Goal: Task Accomplishment & Management: Manage account settings

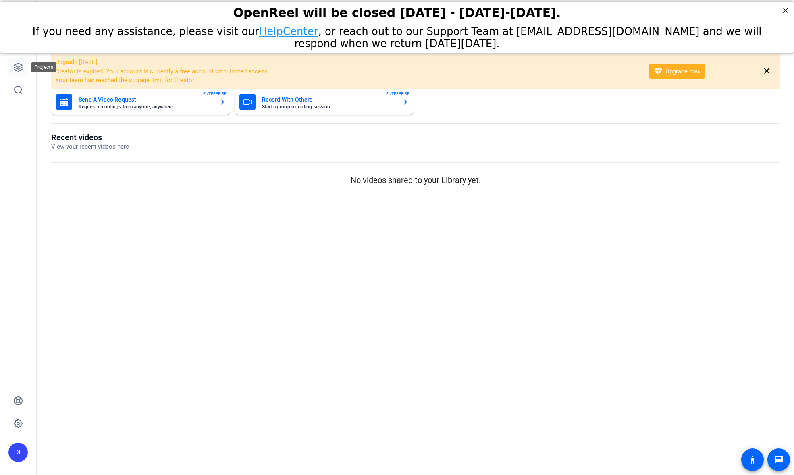
click at [20, 65] on icon at bounding box center [18, 68] width 10 height 10
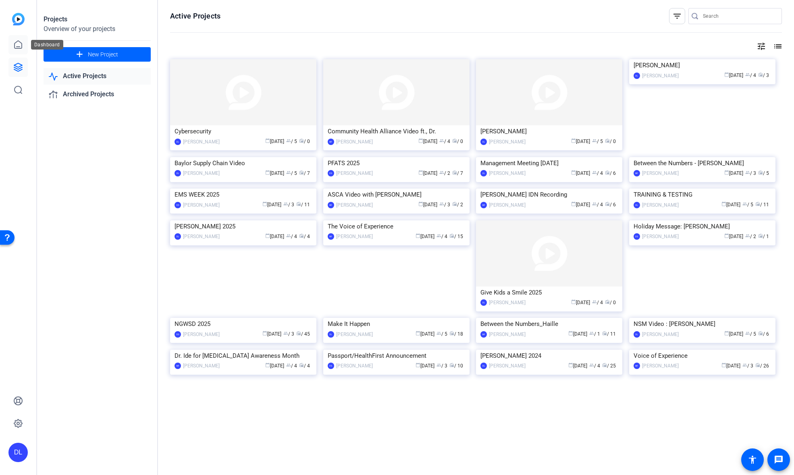
click at [17, 46] on icon at bounding box center [18, 45] width 10 height 10
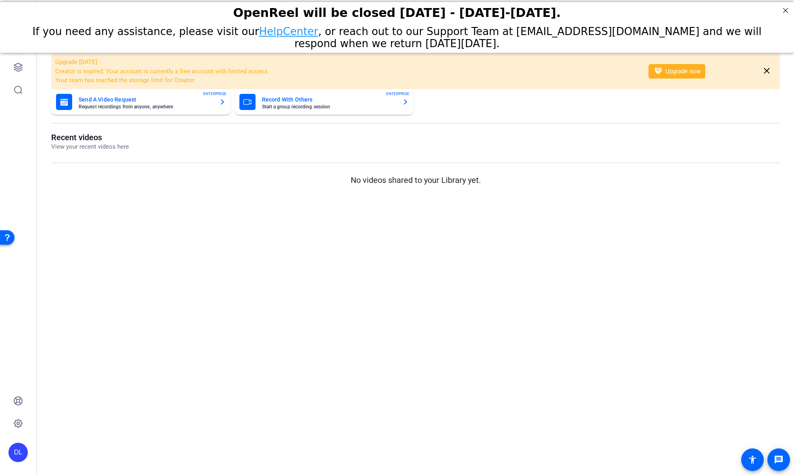
click at [17, 448] on div "DL" at bounding box center [17, 452] width 19 height 19
click at [20, 419] on div at bounding box center [397, 237] width 794 height 475
click at [19, 421] on icon at bounding box center [18, 424] width 10 height 10
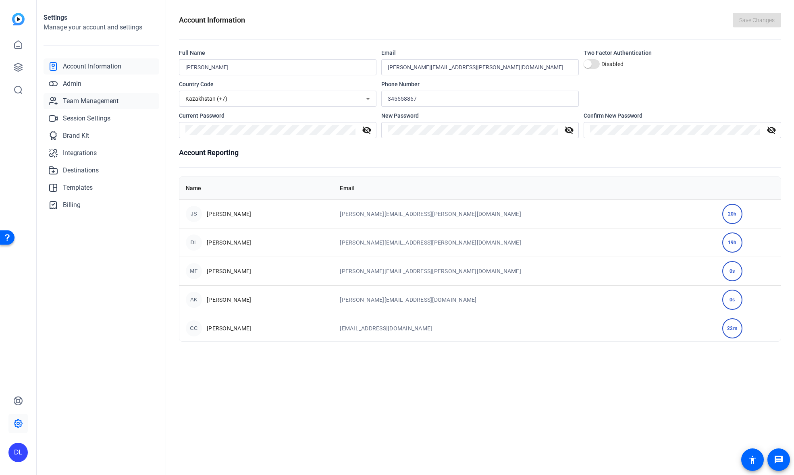
click at [103, 104] on span "Team Management" at bounding box center [91, 101] width 56 height 10
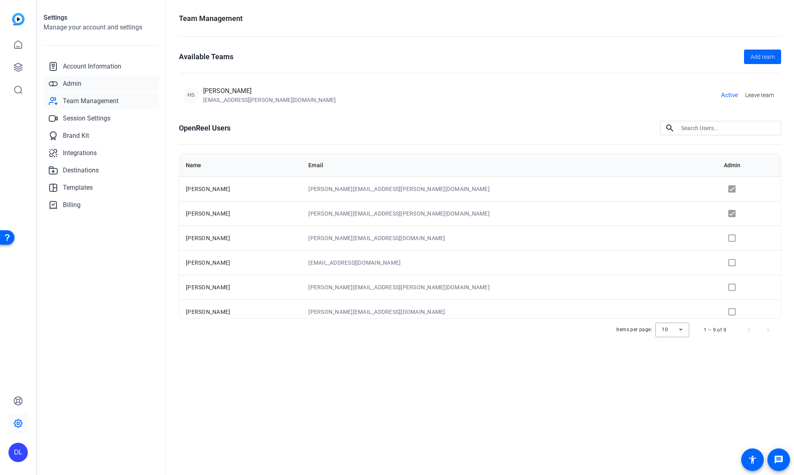
click at [76, 87] on span "Admin" at bounding box center [72, 84] width 19 height 10
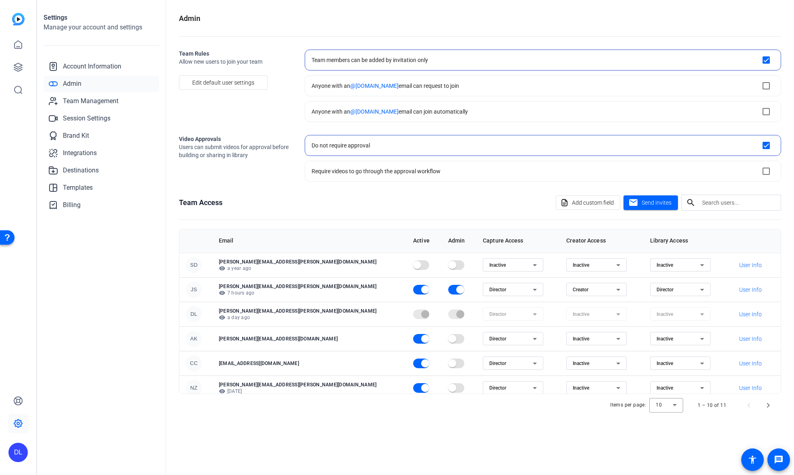
scroll to position [19, 0]
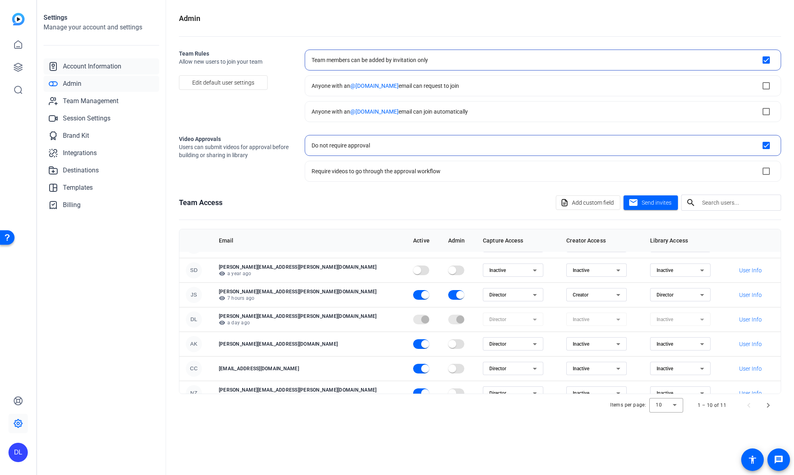
click at [92, 63] on span "Account Information" at bounding box center [92, 67] width 58 height 10
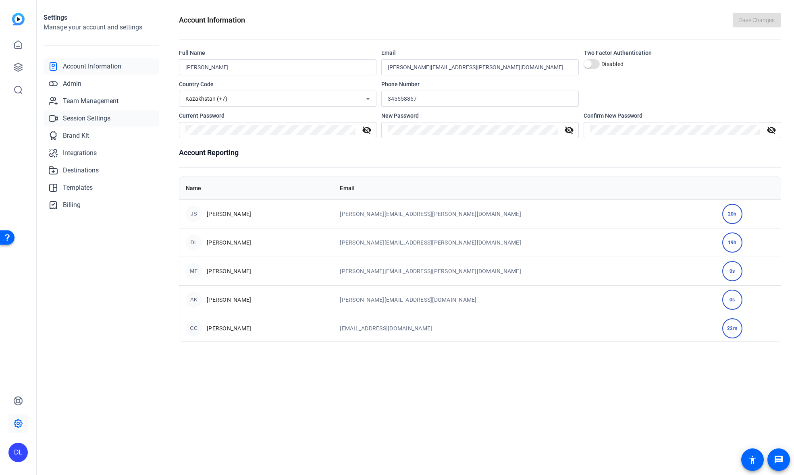
click at [92, 123] on span "Session Settings" at bounding box center [87, 119] width 48 height 10
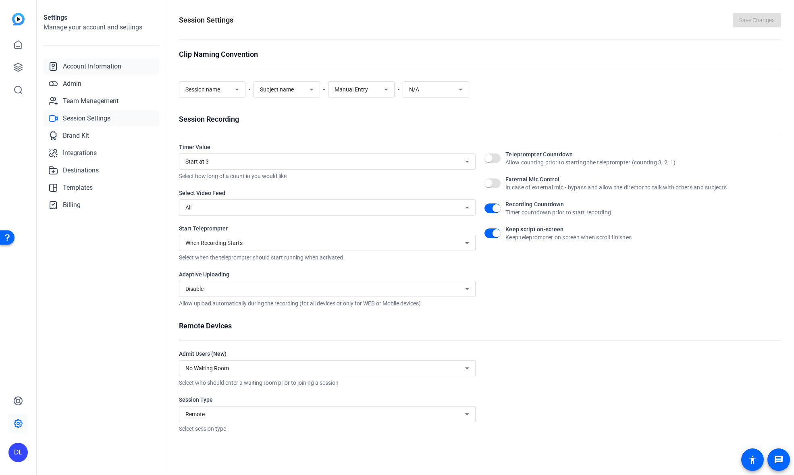
click at [71, 66] on span "Account Information" at bounding box center [92, 67] width 58 height 10
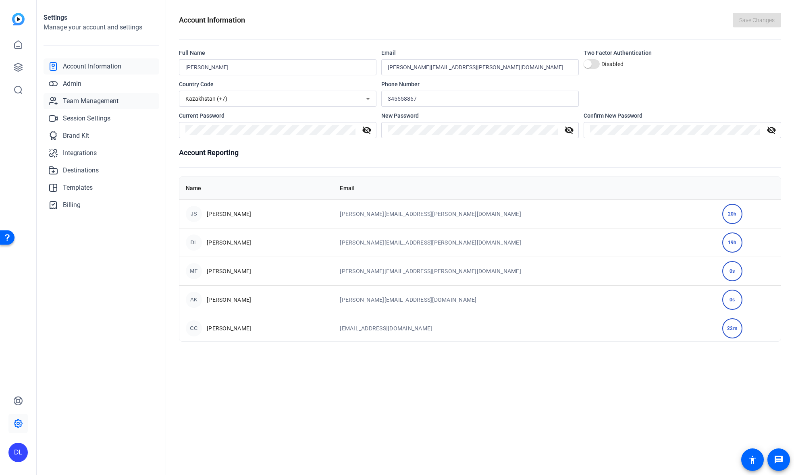
click at [72, 100] on span "Team Management" at bounding box center [91, 101] width 56 height 10
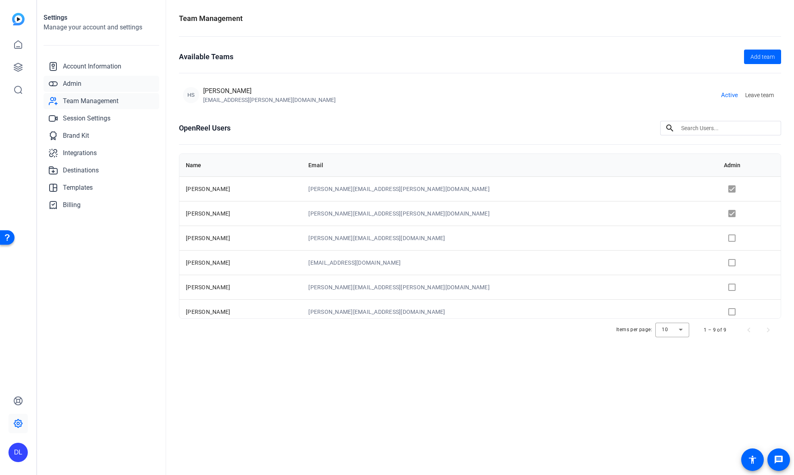
click at [71, 87] on span "Admin" at bounding box center [72, 84] width 19 height 10
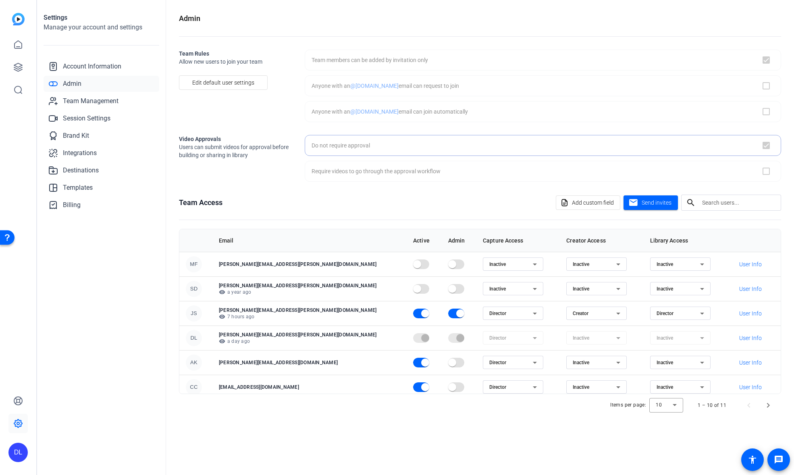
checkbox input "true"
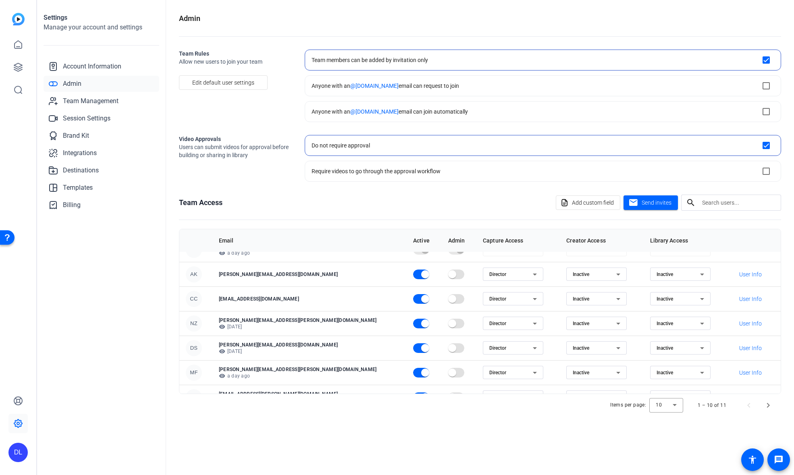
scroll to position [104, 0]
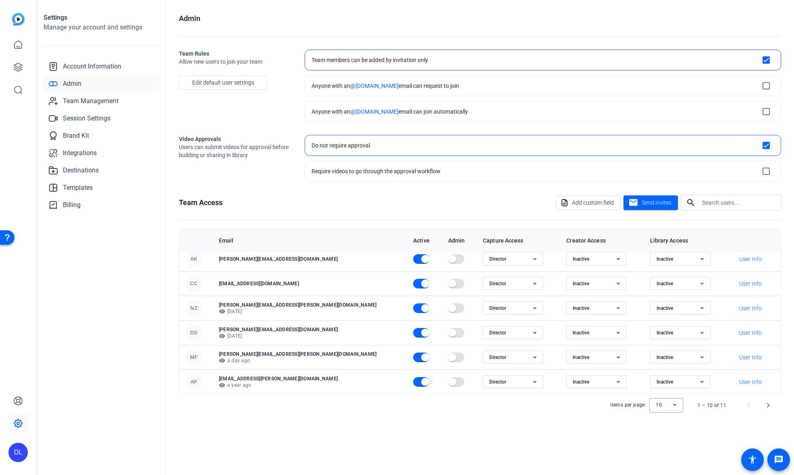
click at [421, 382] on span "button" at bounding box center [425, 382] width 8 height 8
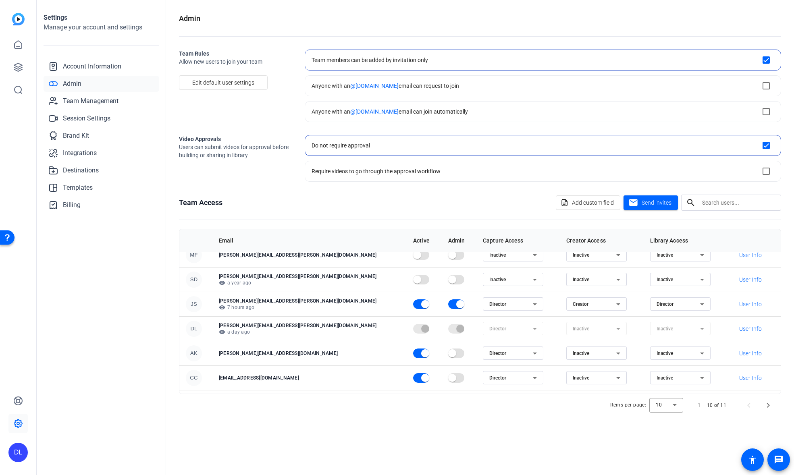
scroll to position [0, 0]
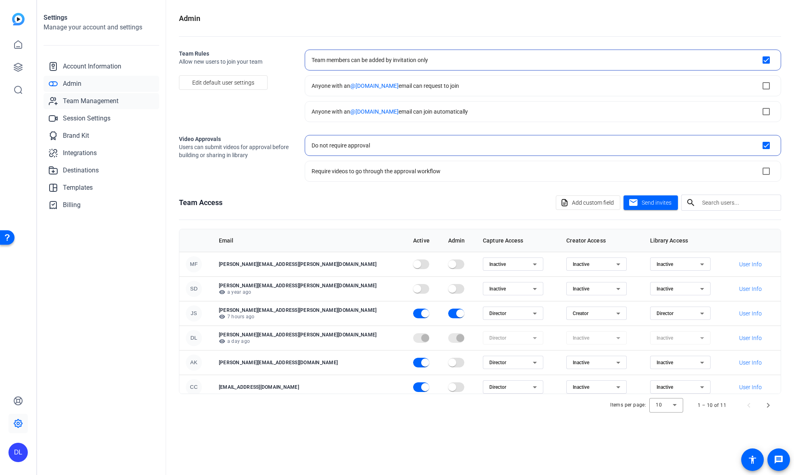
click at [69, 105] on span "Team Management" at bounding box center [91, 101] width 56 height 10
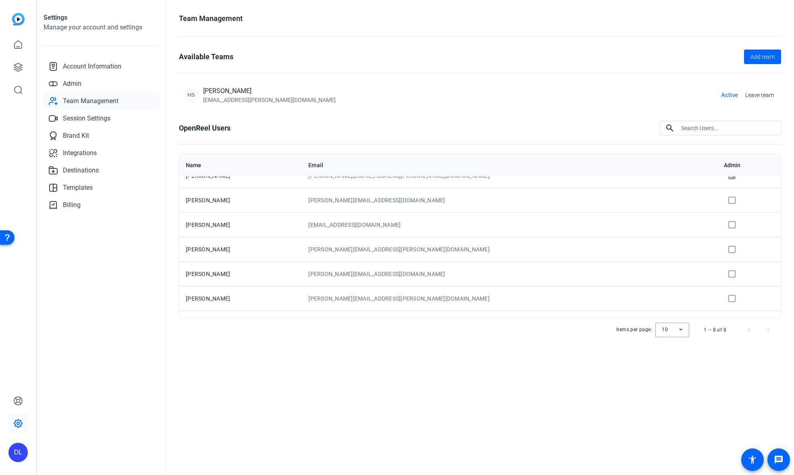
scroll to position [54, 0]
